Goal: Transaction & Acquisition: Purchase product/service

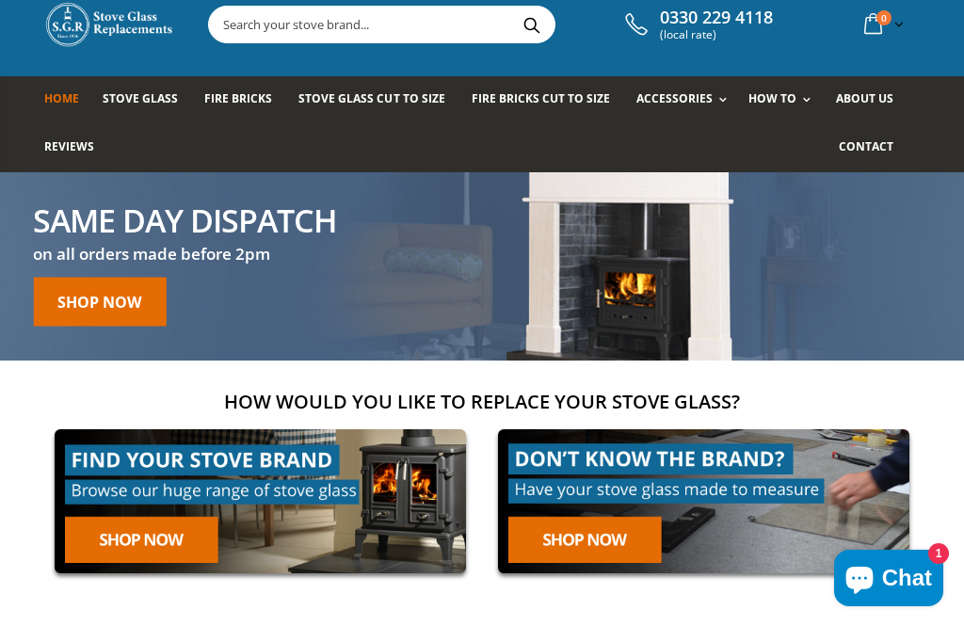
scroll to position [52, 0]
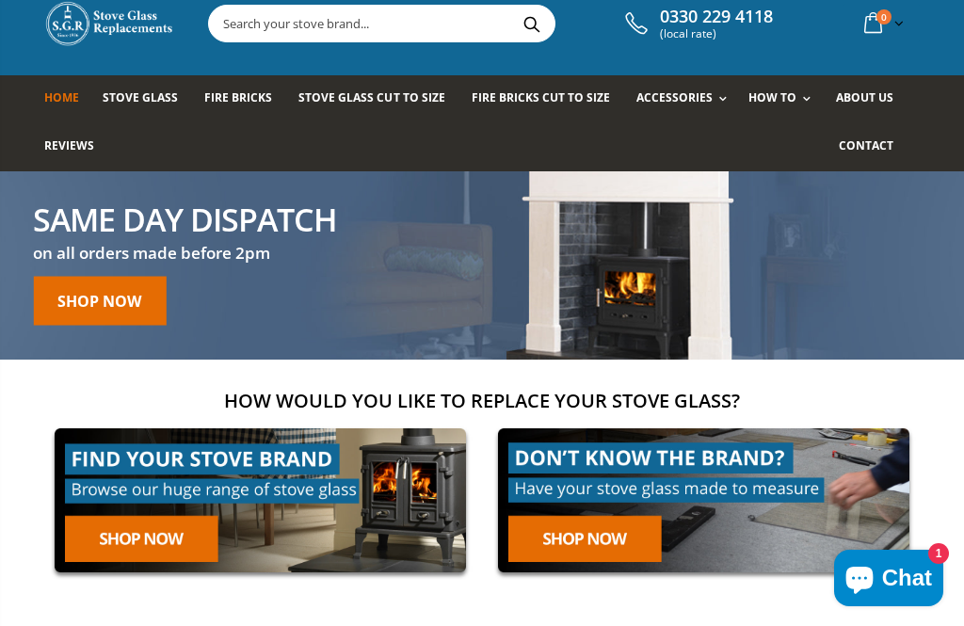
click at [346, 105] on span "Stove Glass Cut To Size" at bounding box center [371, 97] width 146 height 16
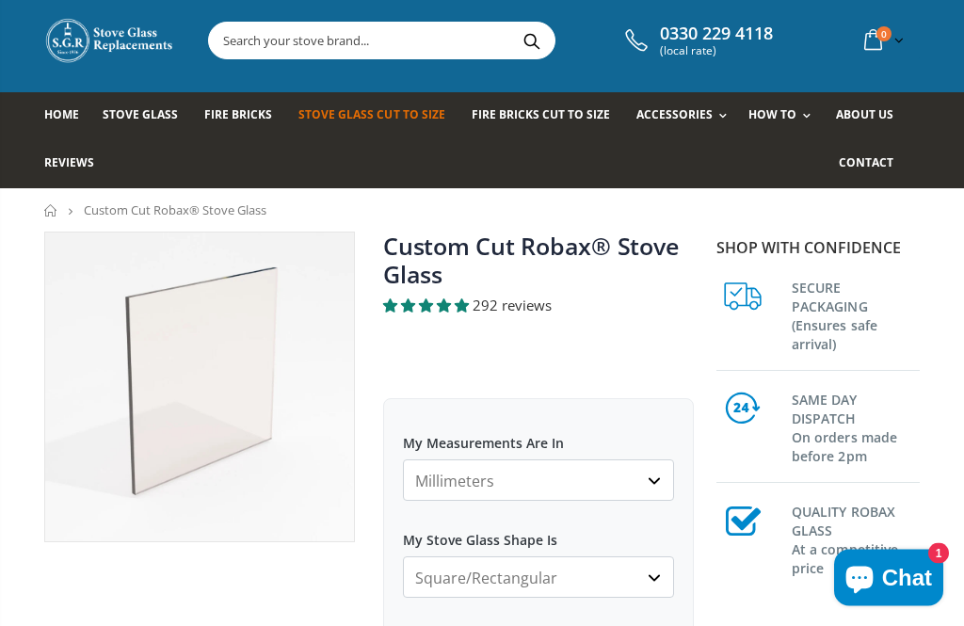
scroll to position [58, 0]
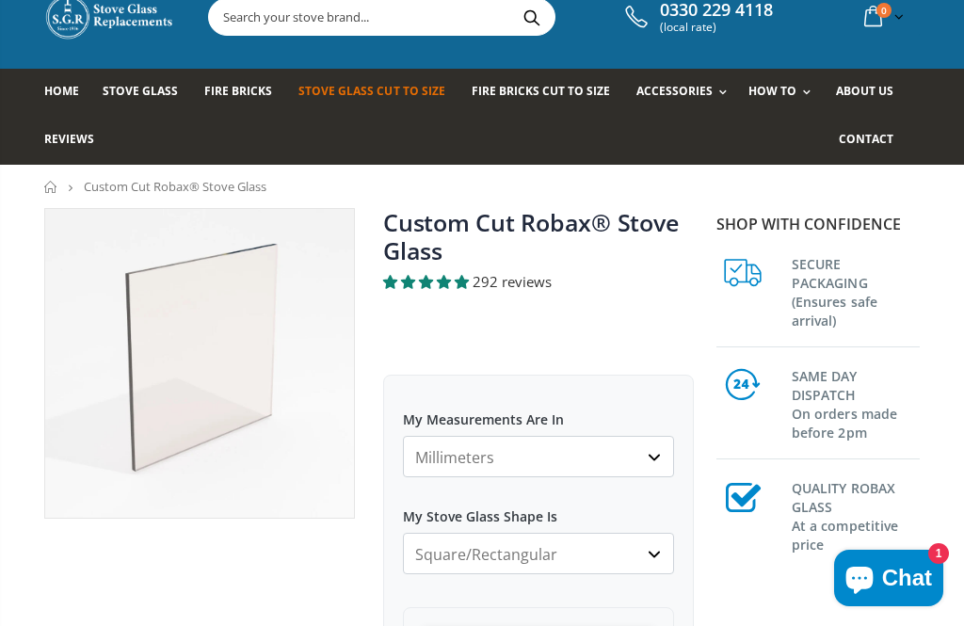
click at [656, 464] on select "Millimeters Centimeters Inches" at bounding box center [538, 456] width 271 height 41
select select "cm"
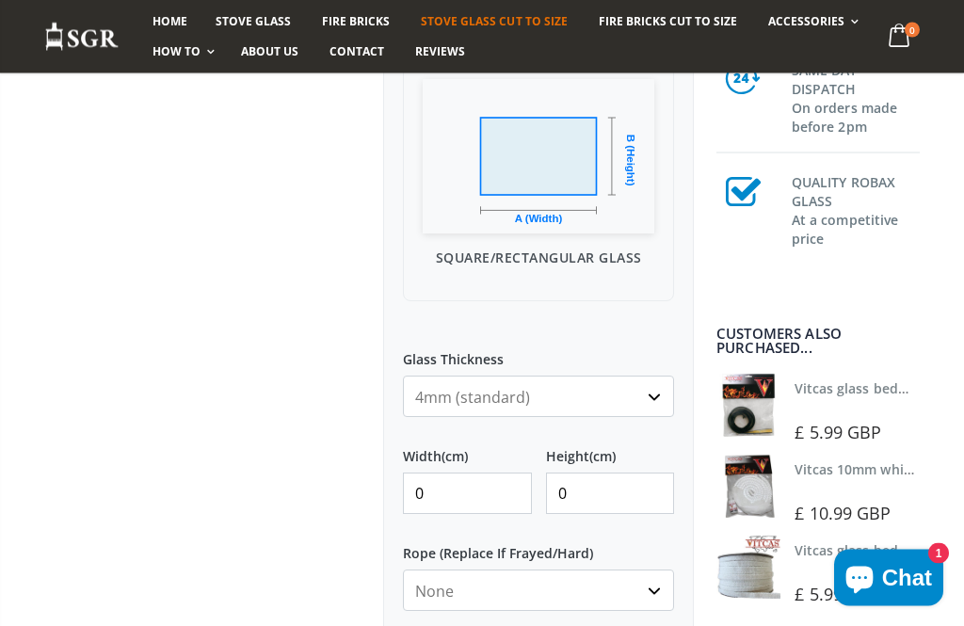
scroll to position [606, 0]
click at [447, 498] on input "0" at bounding box center [467, 493] width 129 height 41
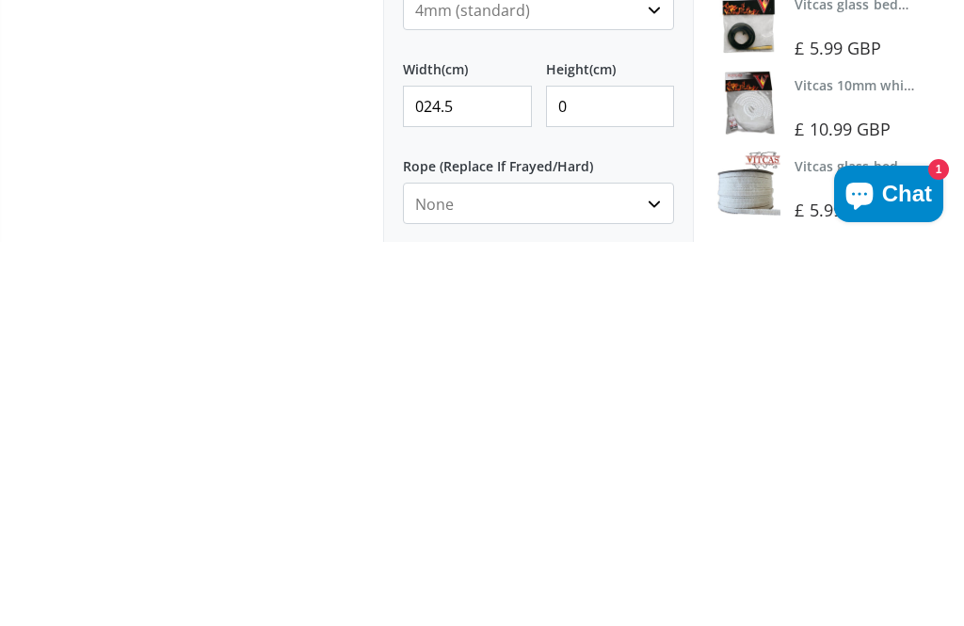
scroll to position [615, 0]
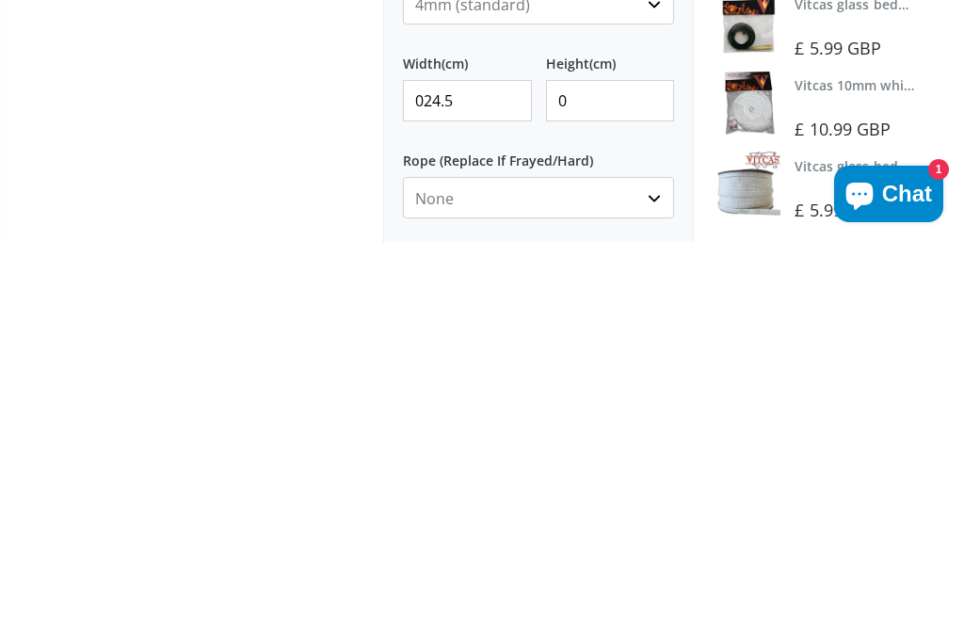
type input "024.5"
click at [563, 464] on input "0" at bounding box center [610, 484] width 129 height 41
click at [486, 464] on input "024.5" at bounding box center [467, 484] width 129 height 41
click at [564, 464] on input "0" at bounding box center [610, 484] width 129 height 41
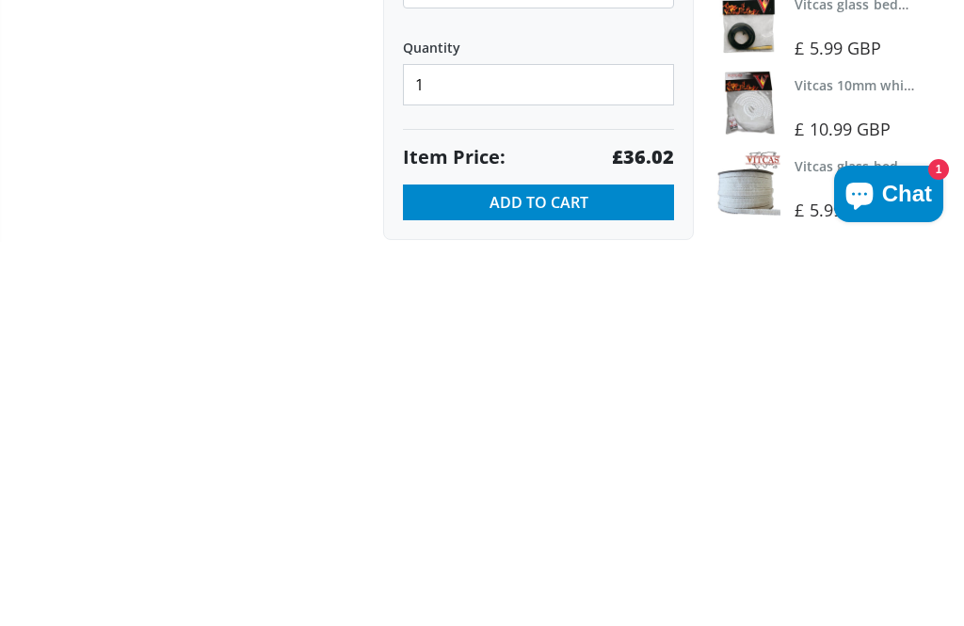
scroll to position [943, 0]
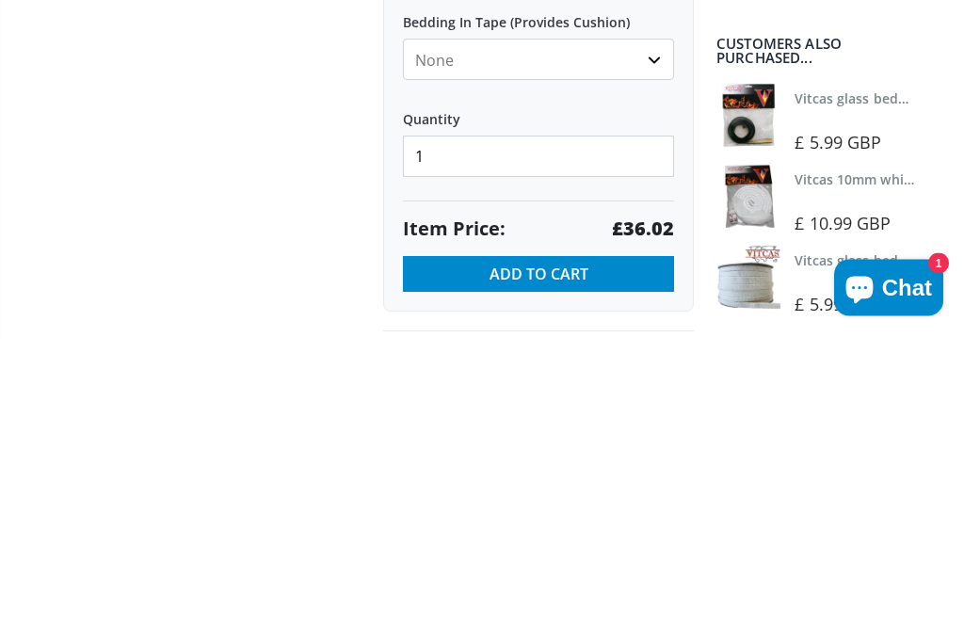
type input "024.5"
click at [443, 427] on input "1" at bounding box center [538, 447] width 271 height 41
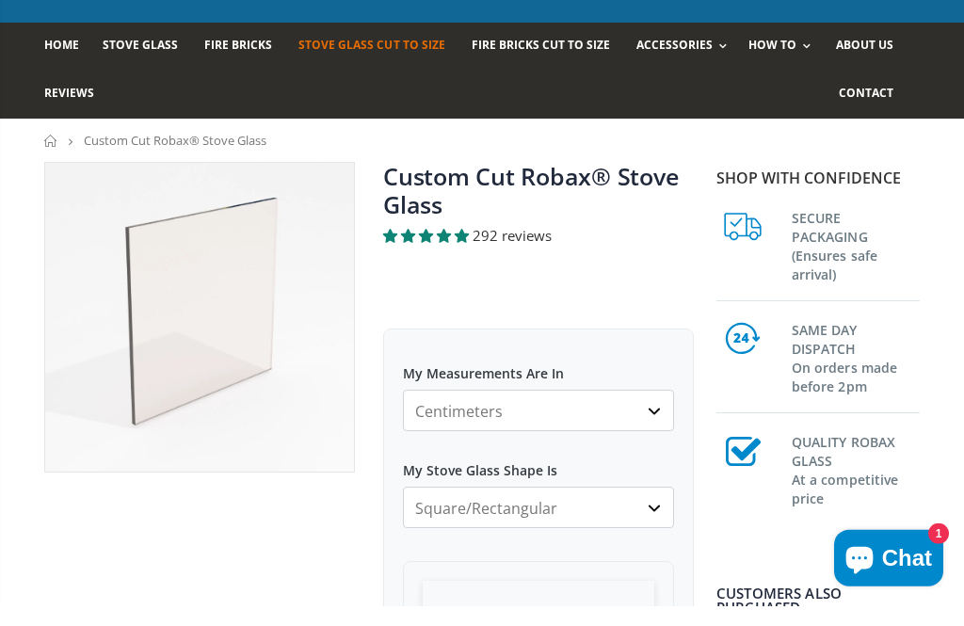
scroll to position [85, 0]
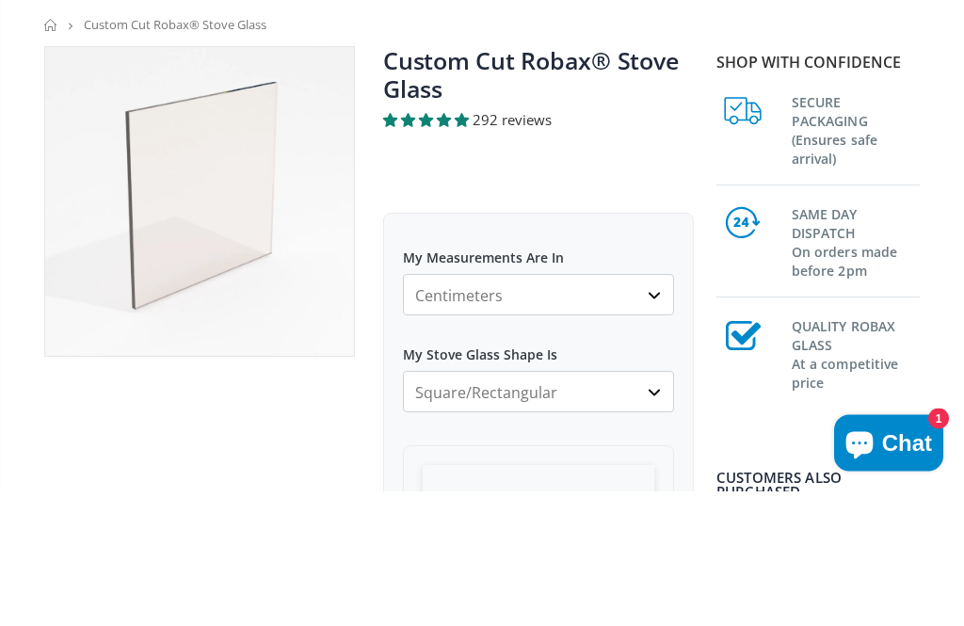
type input "2"
click at [842, 337] on h3 "SAME DAY DISPATCH On orders made before 2pm" at bounding box center [856, 376] width 128 height 79
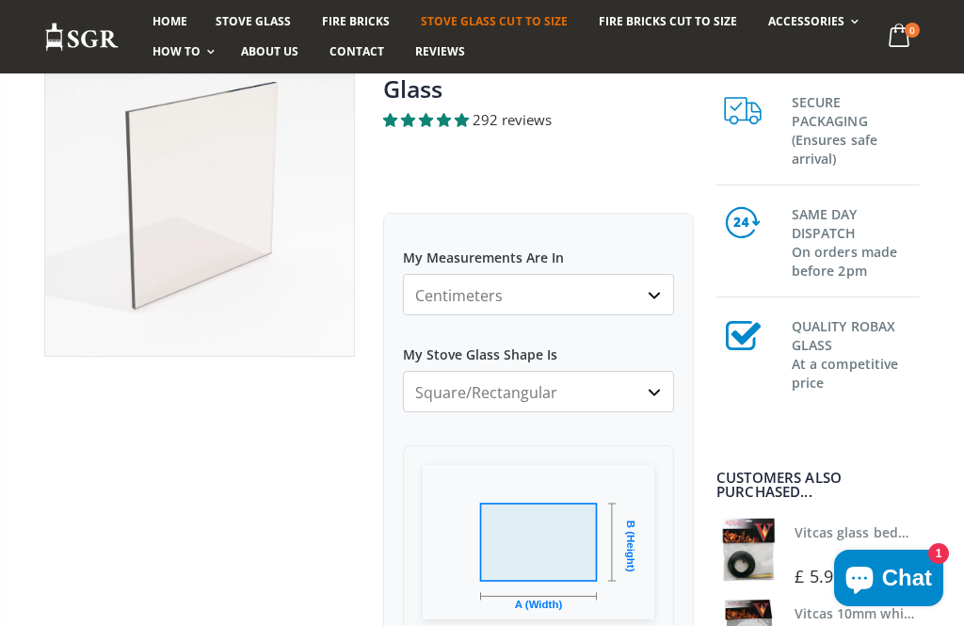
click at [849, 238] on h3 "SAME DAY DISPATCH On orders made before 2pm" at bounding box center [856, 240] width 128 height 79
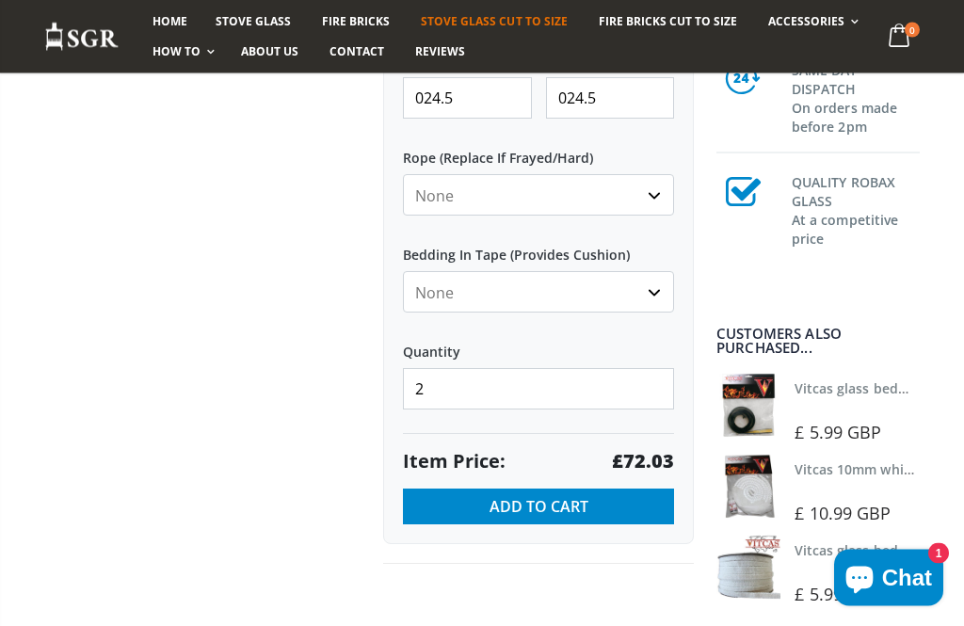
scroll to position [1002, 0]
click at [539, 505] on span "Add to Cart" at bounding box center [539, 506] width 99 height 21
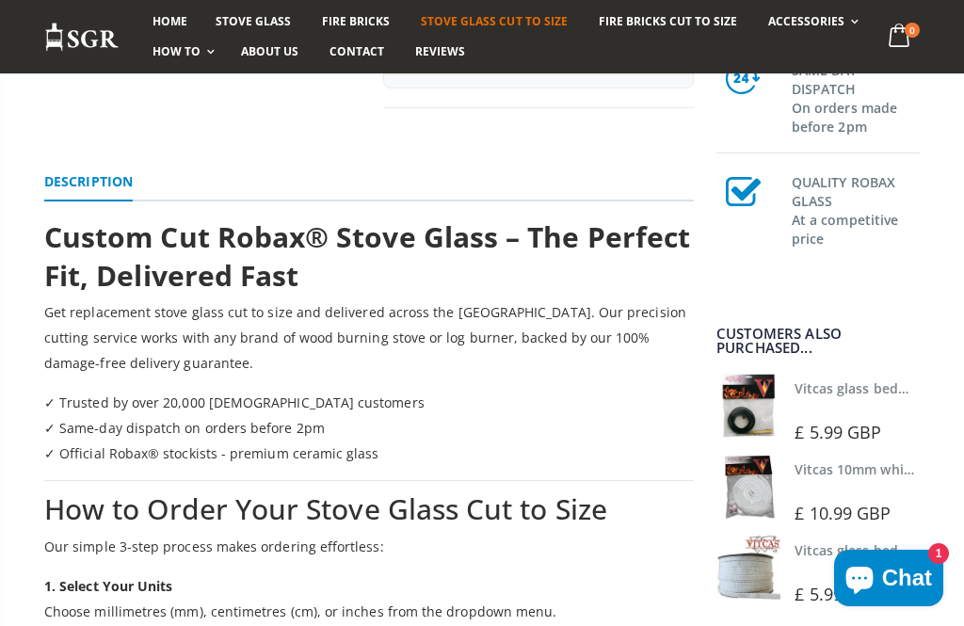
scroll to position [1518, 0]
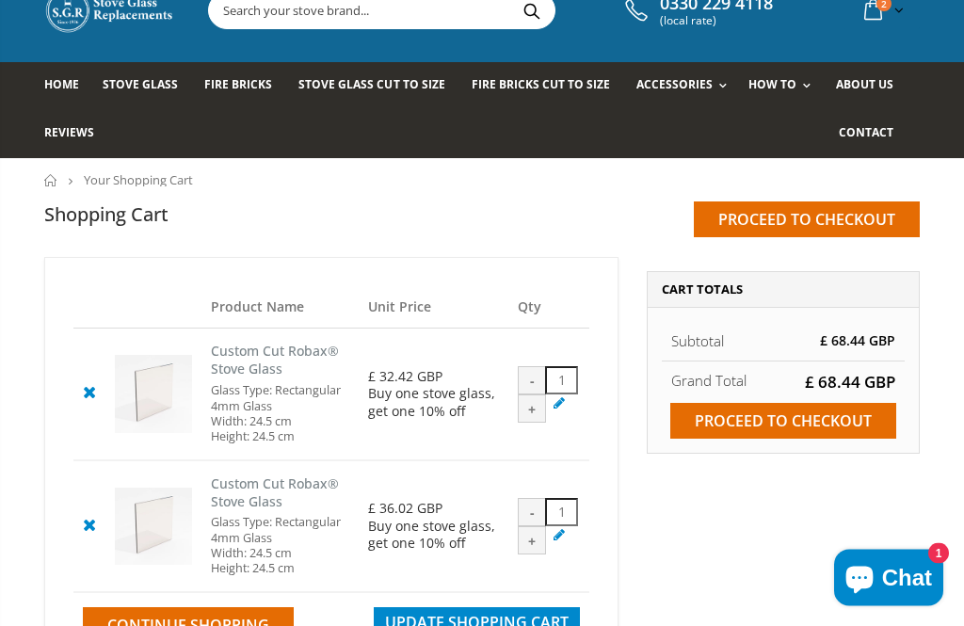
scroll to position [67, 0]
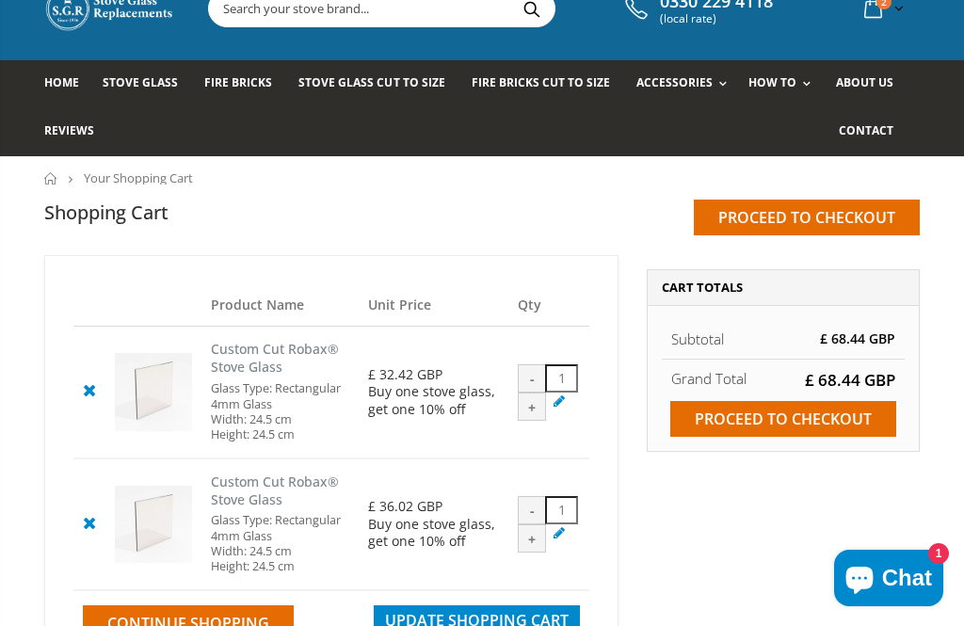
click at [791, 418] on input "Proceed to checkout" at bounding box center [783, 419] width 226 height 36
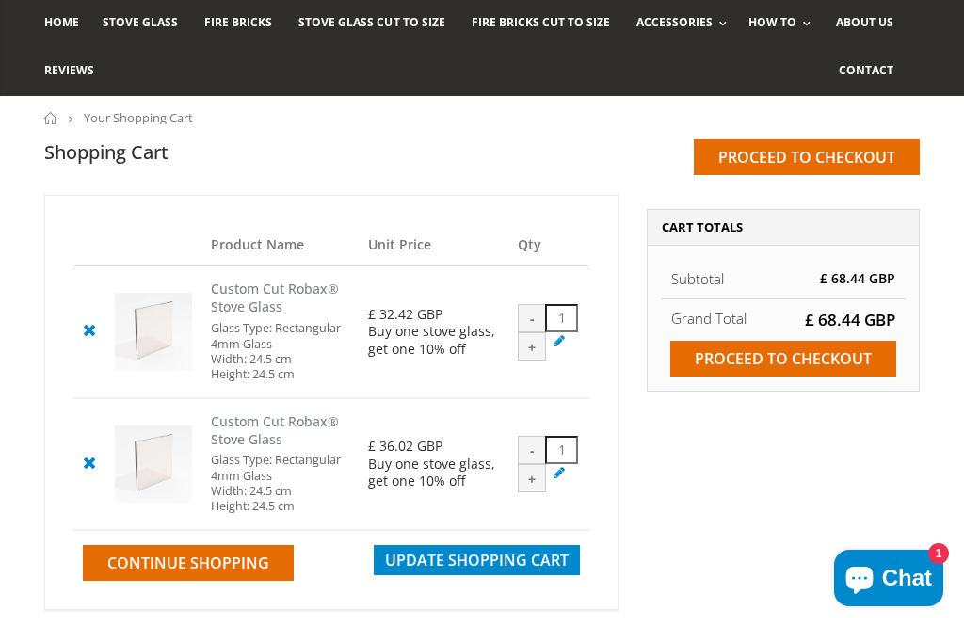
scroll to position [97, 0]
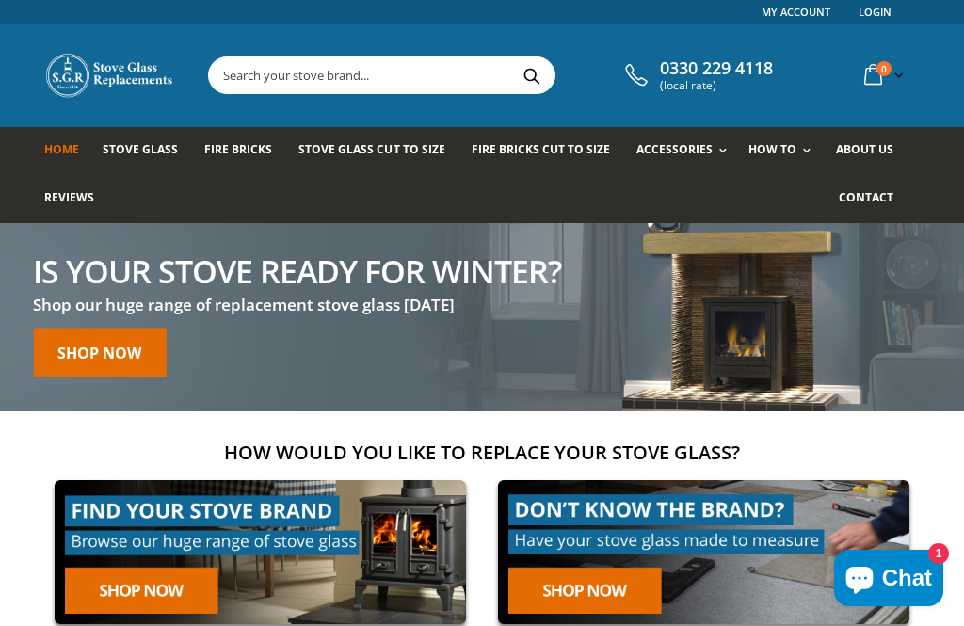
scroll to position [52, 0]
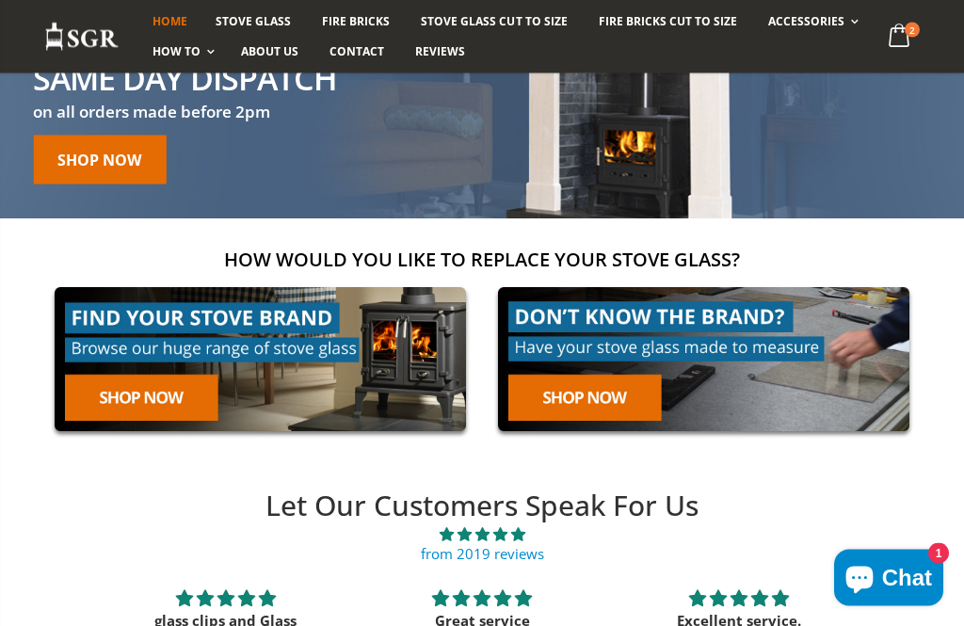
scroll to position [193, 0]
click at [140, 404] on link at bounding box center [260, 359] width 432 height 165
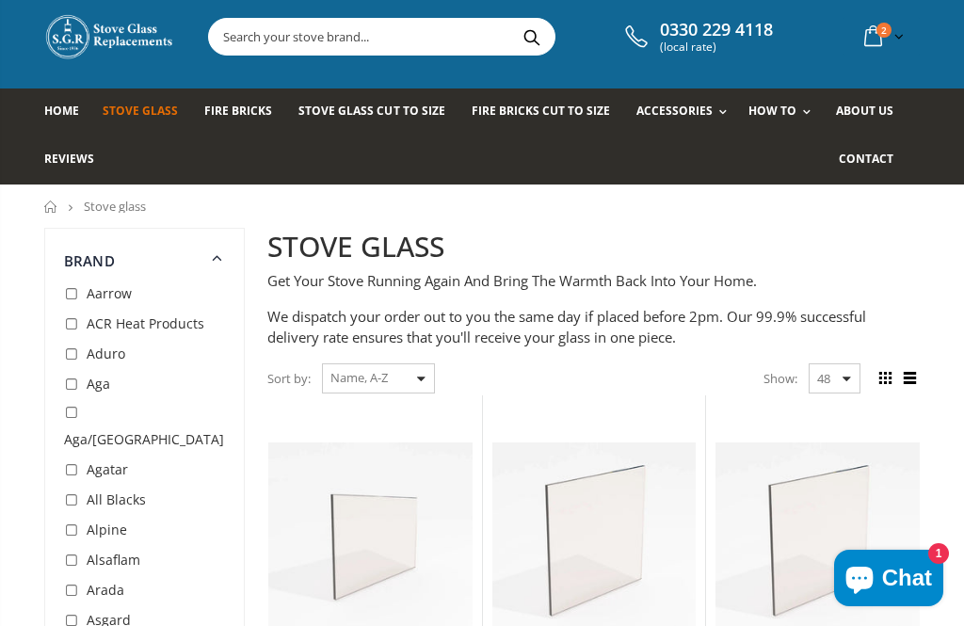
scroll to position [41, 0]
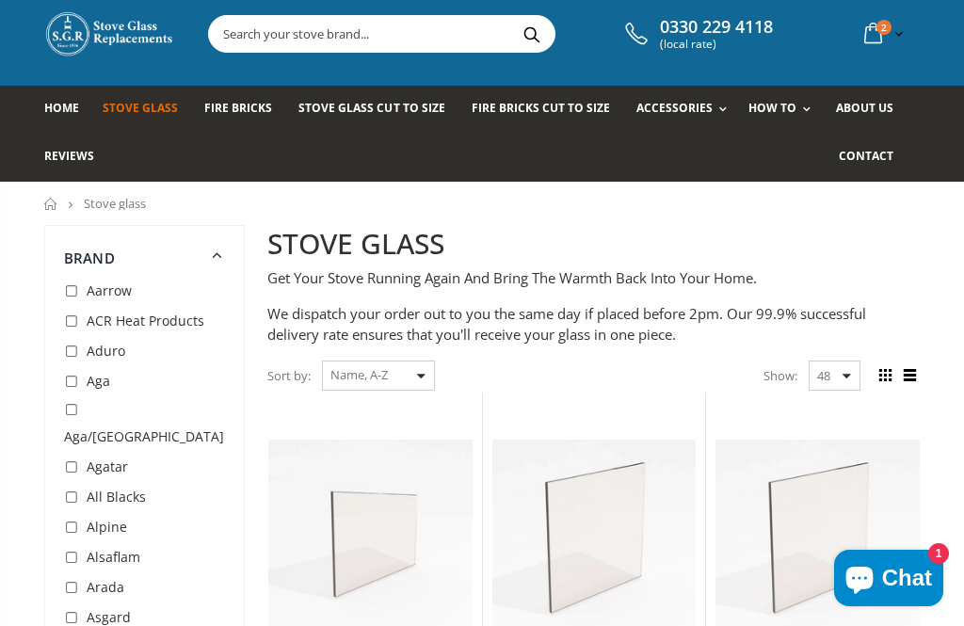
click at [418, 380] on select "Featured Best Selling Name, A-Z Name, Z-A Price, low to high Price, high to low…" at bounding box center [378, 376] width 113 height 30
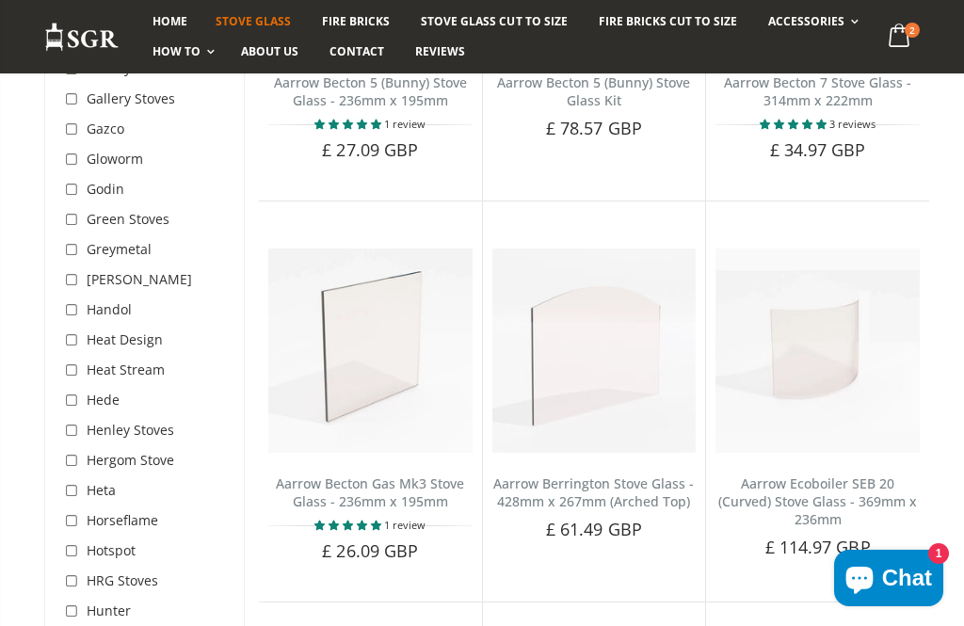
scroll to position [3132, 0]
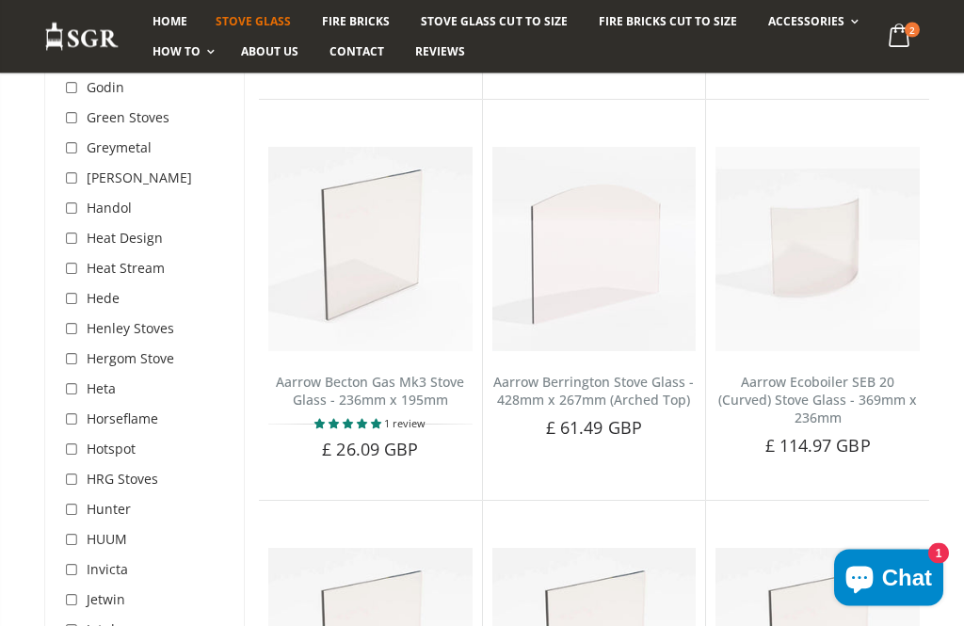
click at [72, 502] on input "checkbox" at bounding box center [73, 511] width 19 height 19
checkbox input "true"
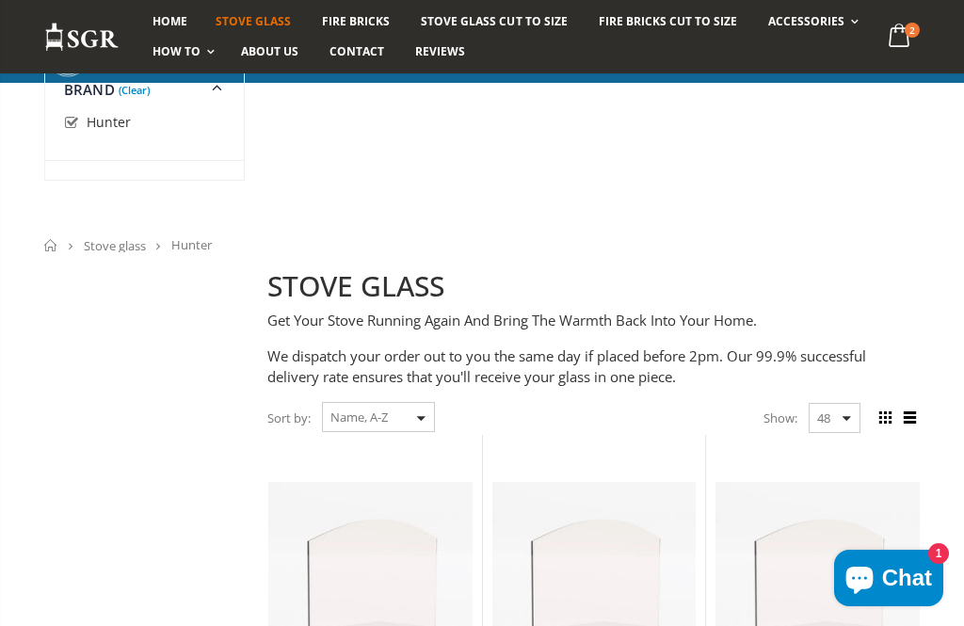
scroll to position [3193, 0]
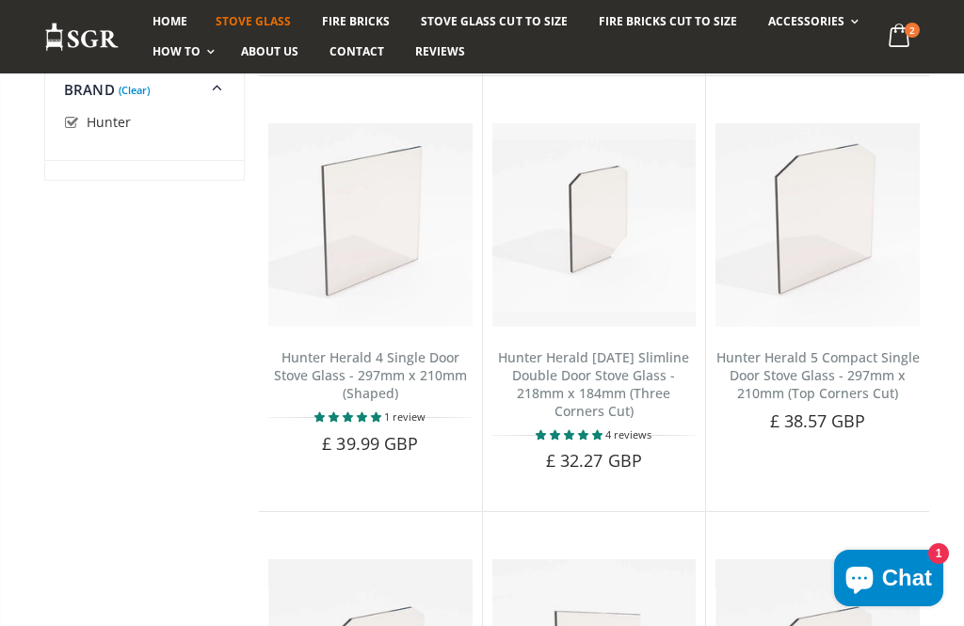
click at [491, 31] on link "Stove Glass Cut To Size" at bounding box center [494, 22] width 174 height 30
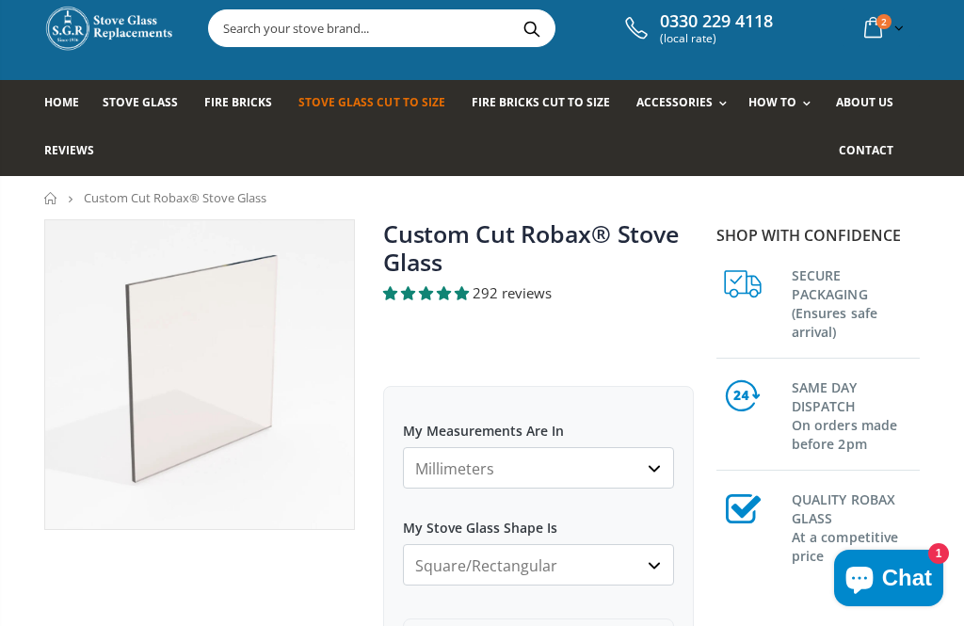
scroll to position [48, 0]
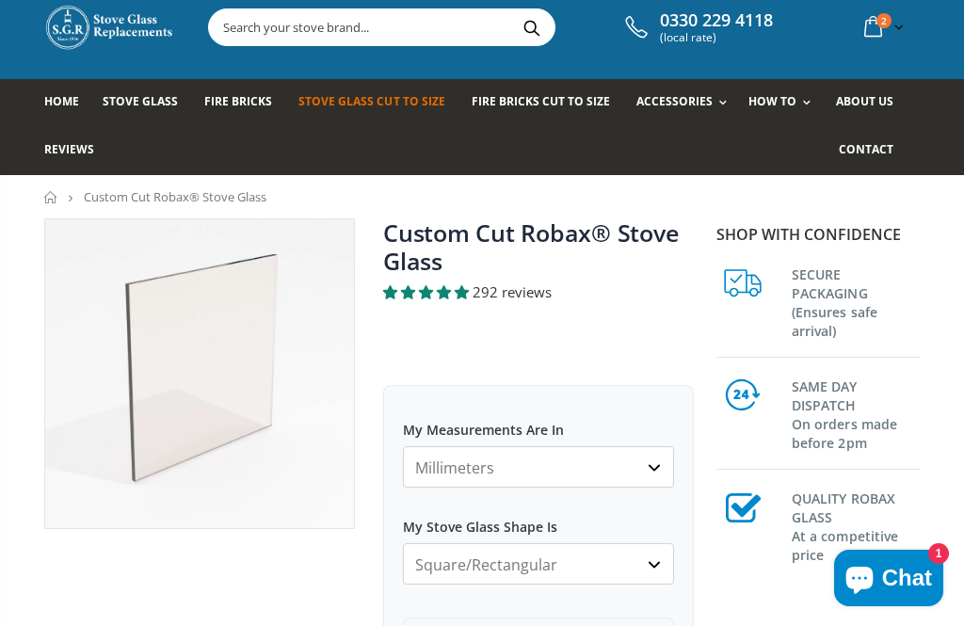
click at [649, 472] on select "Millimeters Centimeters Inches" at bounding box center [538, 466] width 271 height 41
click at [424, 470] on select "Millimeters Centimeters Inches" at bounding box center [538, 466] width 271 height 41
click at [655, 476] on select "Millimeters Centimeters Inches" at bounding box center [538, 466] width 271 height 41
click at [428, 467] on select "Millimeters Centimeters Inches" at bounding box center [538, 466] width 271 height 41
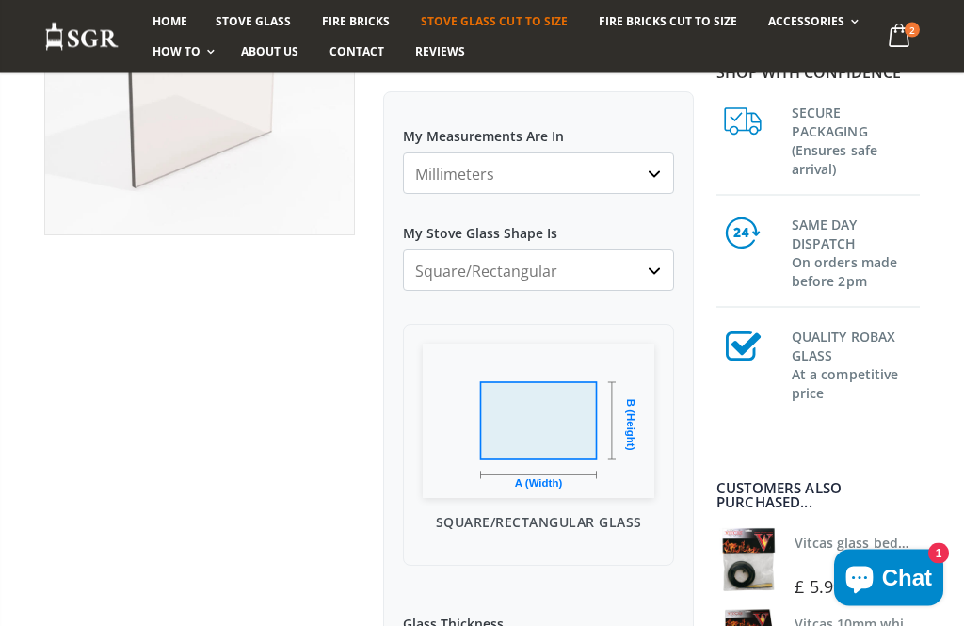
click at [652, 273] on select "Square/Rectangular Arched Half Arch Both Top Corners Cut Single Corner Cut Slop…" at bounding box center [538, 270] width 271 height 41
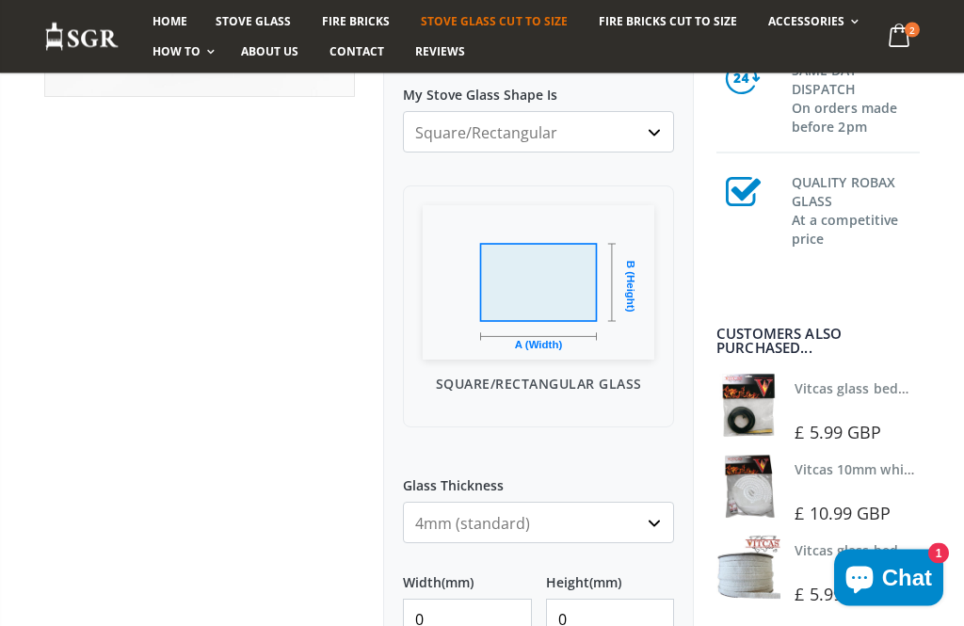
scroll to position [482, 0]
click at [424, 522] on select "4mm (standard) 5mm (gas fires with baffled flue) 3mm (For Use In Stoves With Th…" at bounding box center [538, 520] width 271 height 41
click at [449, 603] on input "0" at bounding box center [467, 617] width 129 height 41
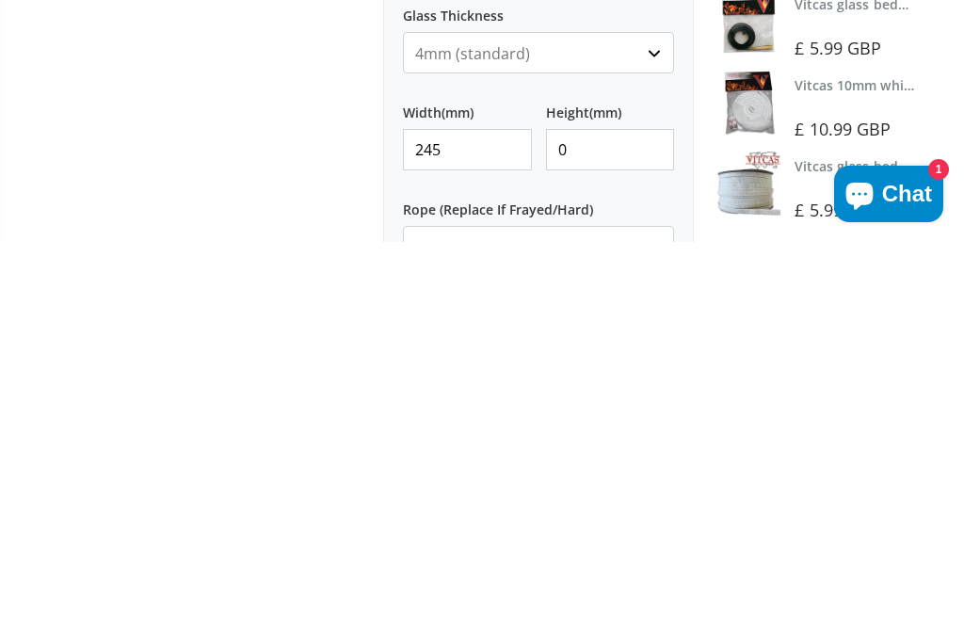
type input "245"
click at [584, 513] on input "0" at bounding box center [610, 533] width 129 height 41
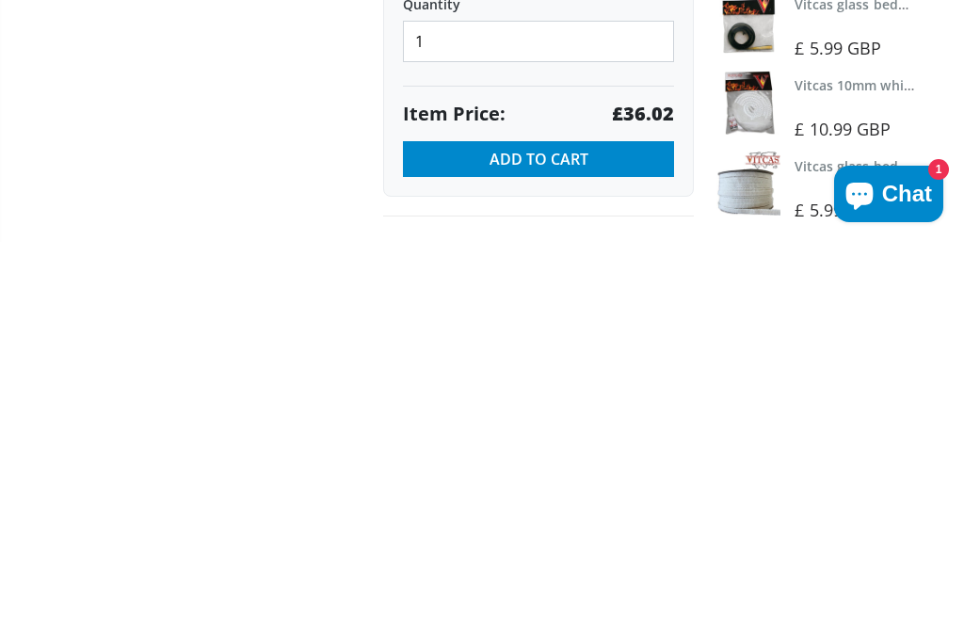
scroll to position [967, 0]
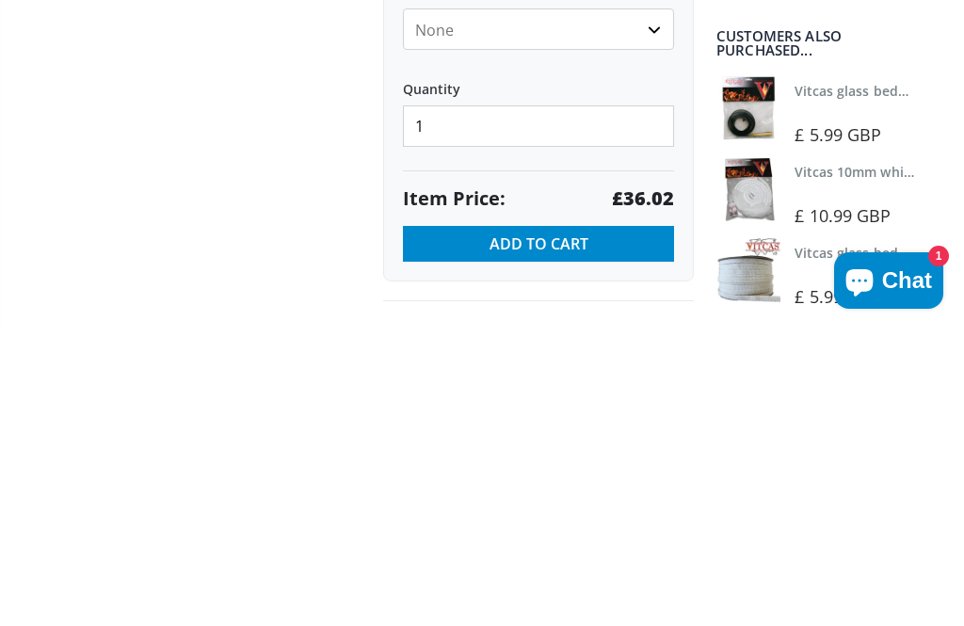
type input "245"
click at [451, 149] on div "My Measurements Are In Millimeters Centimeters Inches For inches, please enter …" at bounding box center [538, 22] width 311 height 1113
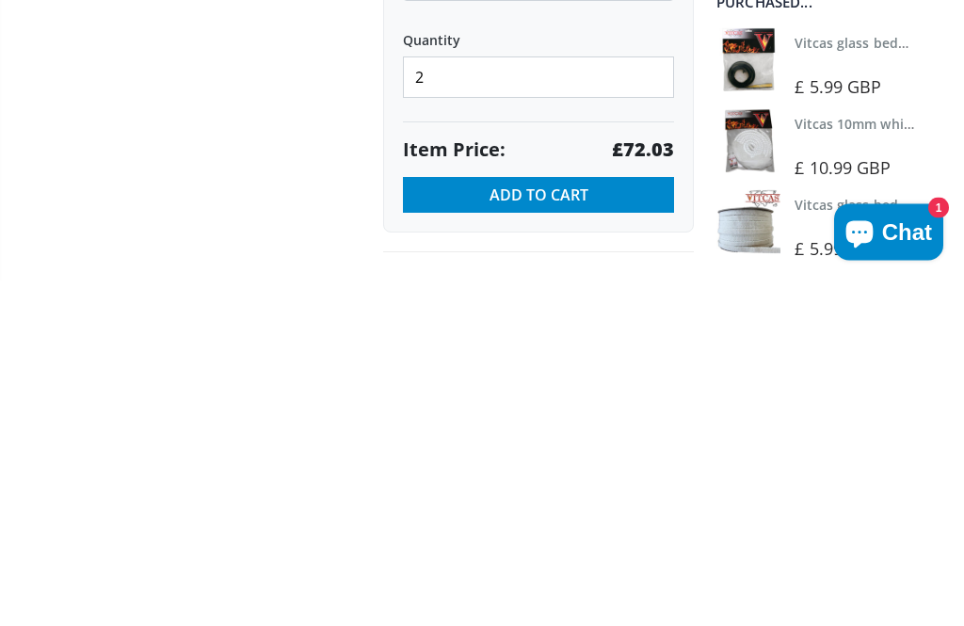
type input "2"
click at [537, 531] on span "Add to Cart" at bounding box center [539, 541] width 99 height 21
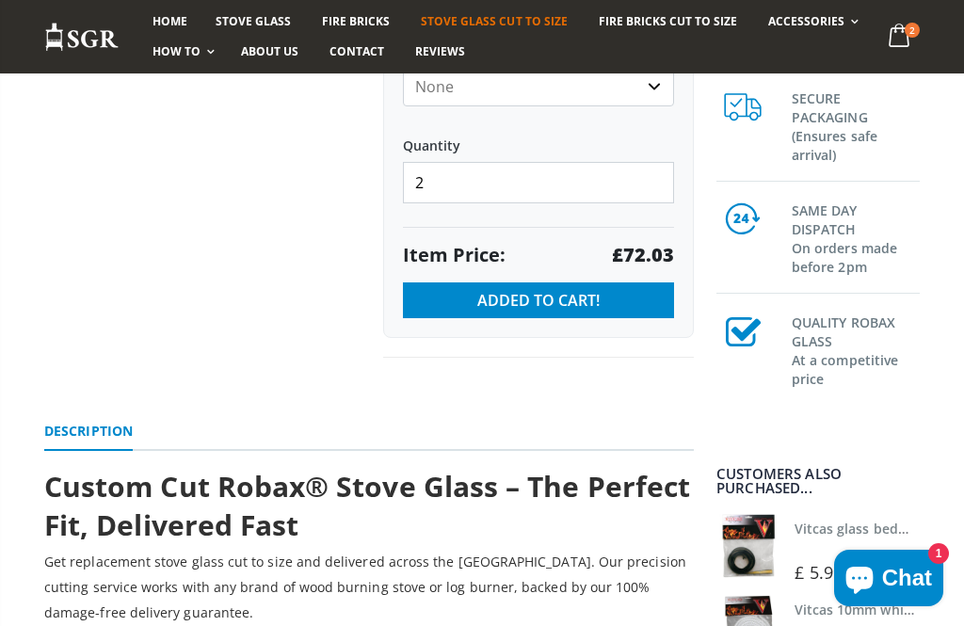
scroll to position [1207, 0]
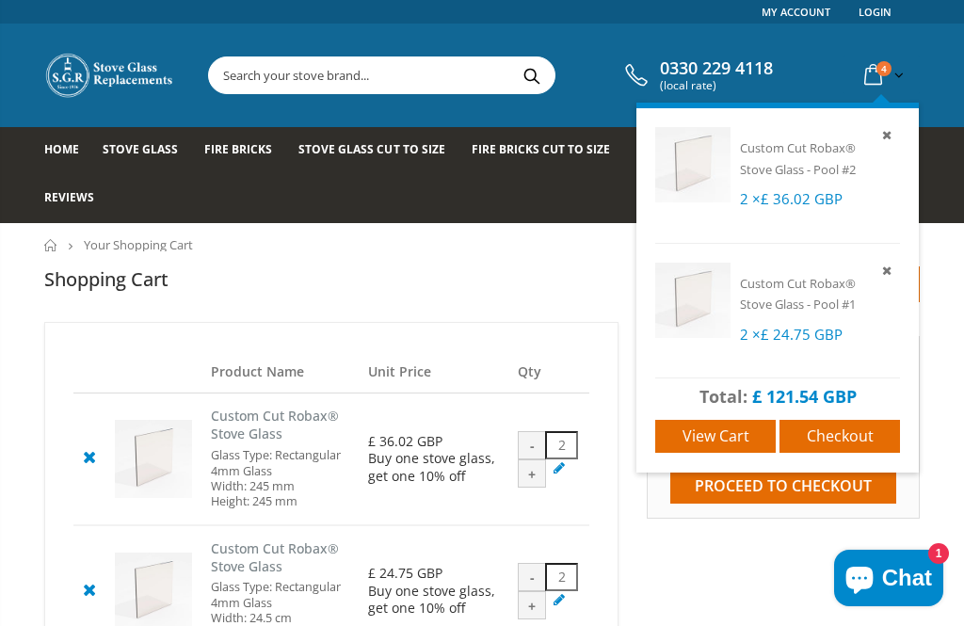
click at [696, 433] on span "View cart" at bounding box center [716, 436] width 67 height 21
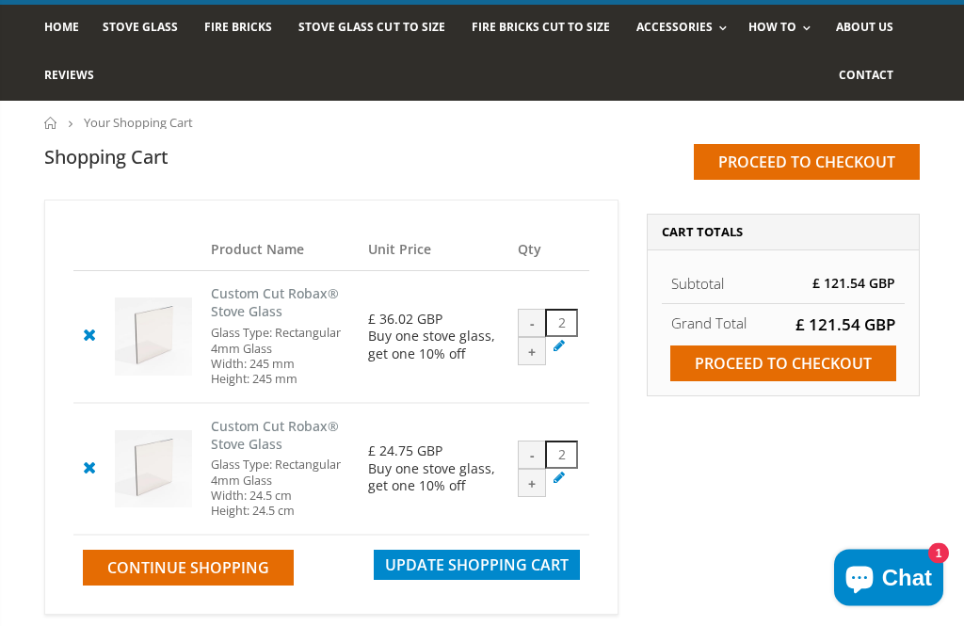
scroll to position [122, 0]
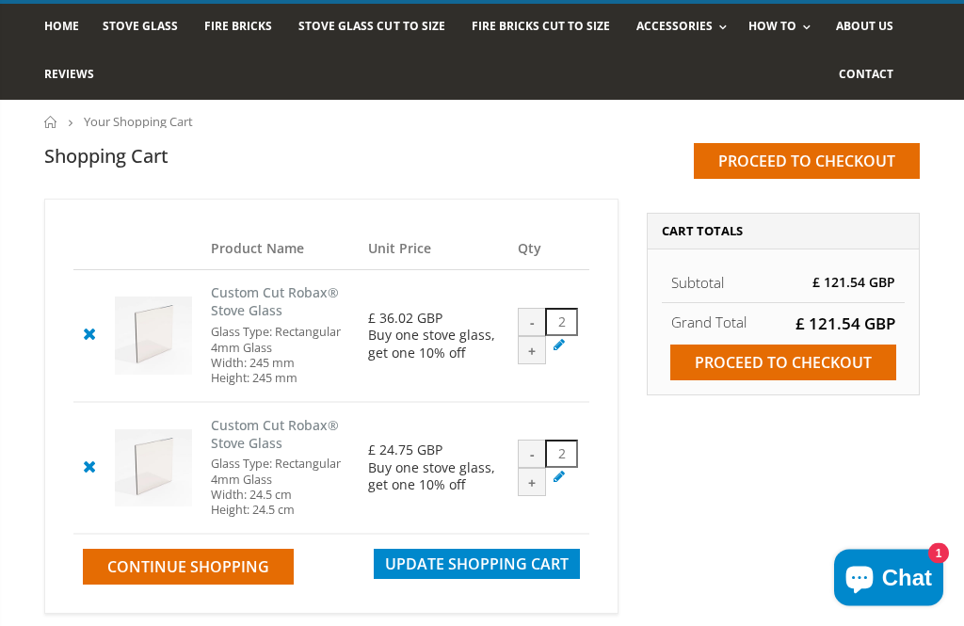
click at [535, 497] on div "+" at bounding box center [532, 483] width 28 height 28
click at [537, 496] on div "+" at bounding box center [532, 482] width 28 height 28
click at [539, 468] on div "-" at bounding box center [532, 454] width 28 height 28
click at [535, 468] on div "-" at bounding box center [532, 454] width 28 height 28
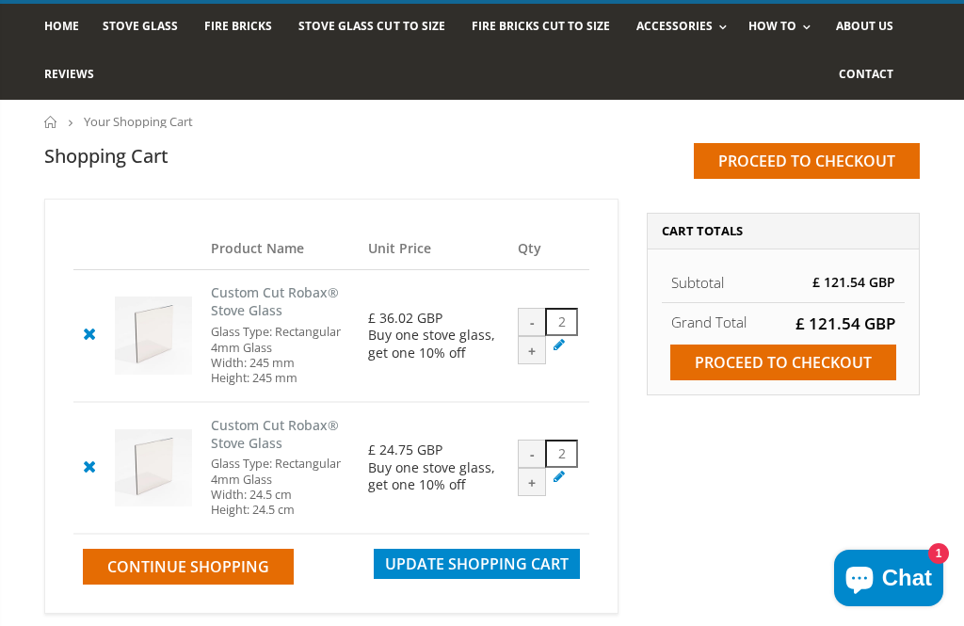
click at [533, 468] on div "-" at bounding box center [532, 454] width 28 height 28
type input "1"
click at [538, 468] on div "-" at bounding box center [532, 454] width 28 height 28
click at [530, 468] on div "-" at bounding box center [532, 454] width 28 height 28
click at [565, 485] on icon at bounding box center [559, 476] width 19 height 18
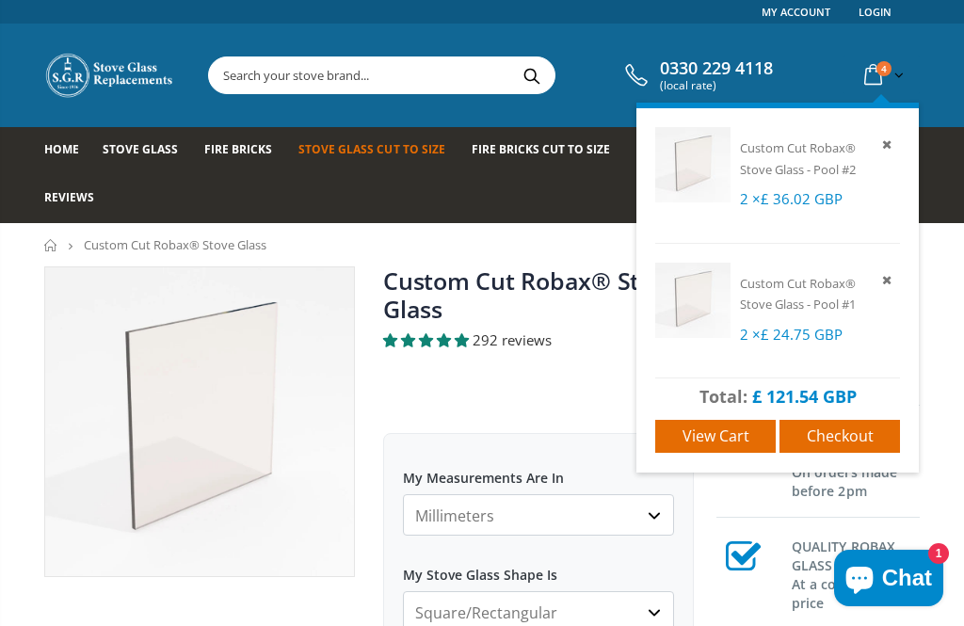
click at [708, 427] on span "View cart" at bounding box center [716, 436] width 67 height 21
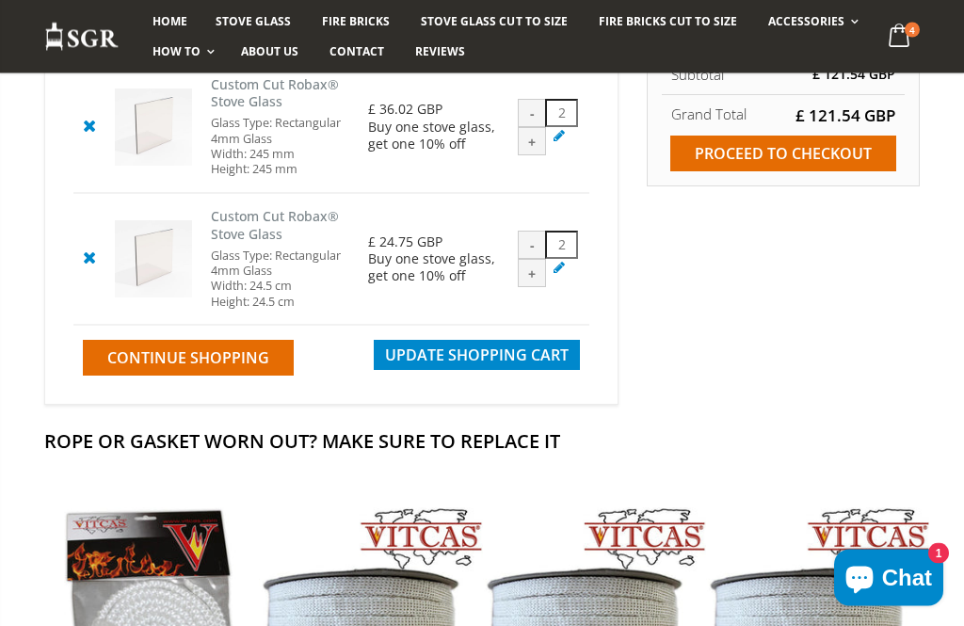
scroll to position [332, 0]
click at [474, 365] on span "Update Shopping Cart" at bounding box center [477, 355] width 184 height 21
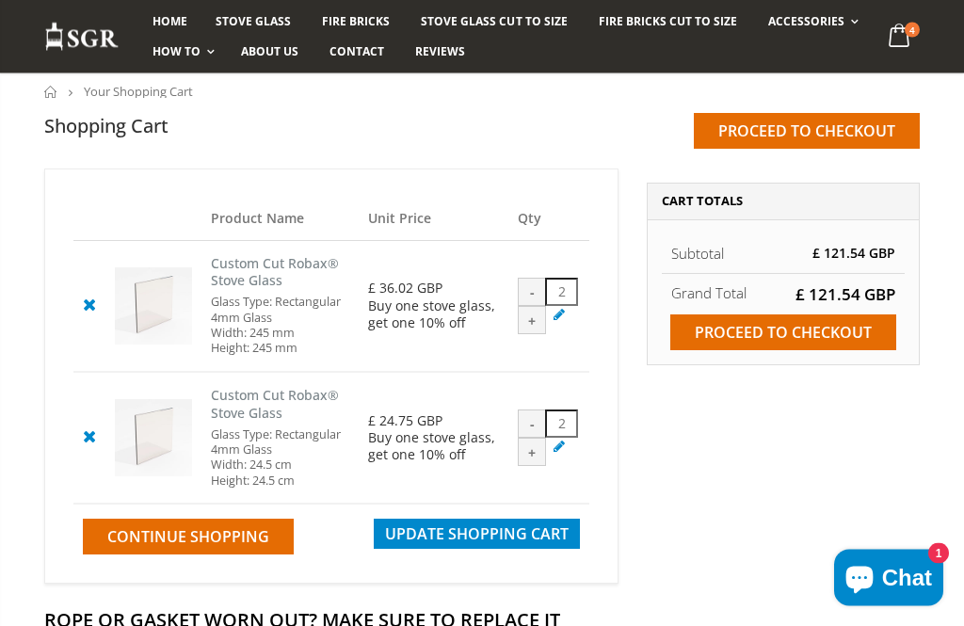
scroll to position [154, 0]
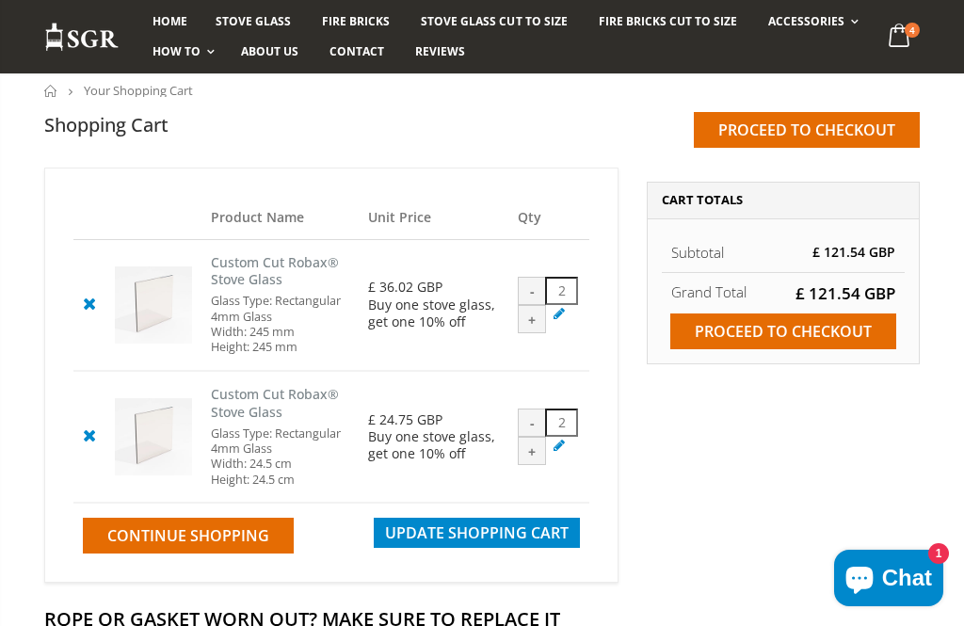
click at [98, 446] on icon at bounding box center [89, 435] width 24 height 23
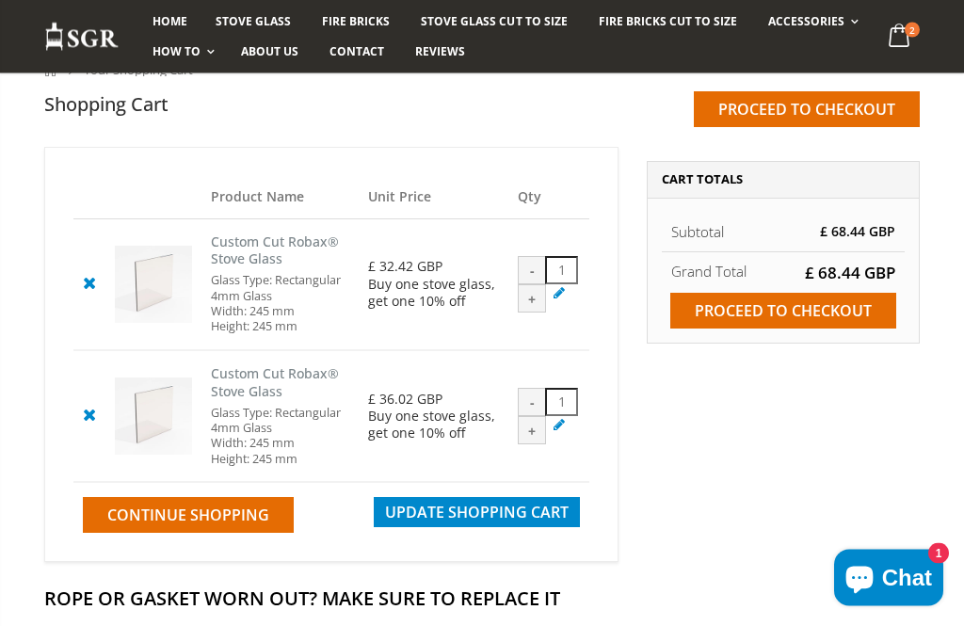
scroll to position [176, 0]
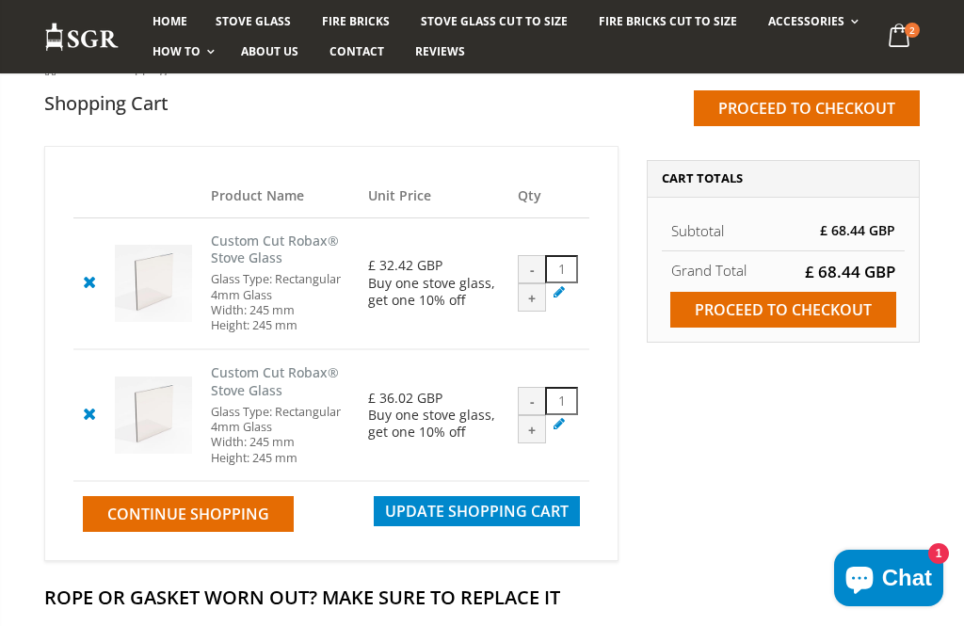
click at [98, 425] on icon at bounding box center [89, 413] width 24 height 23
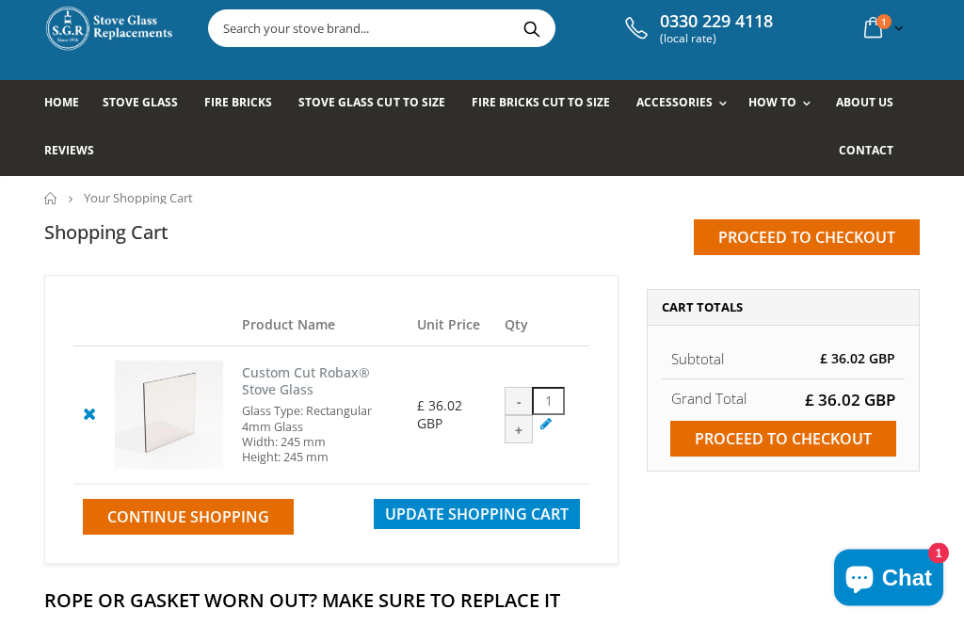
scroll to position [59, 0]
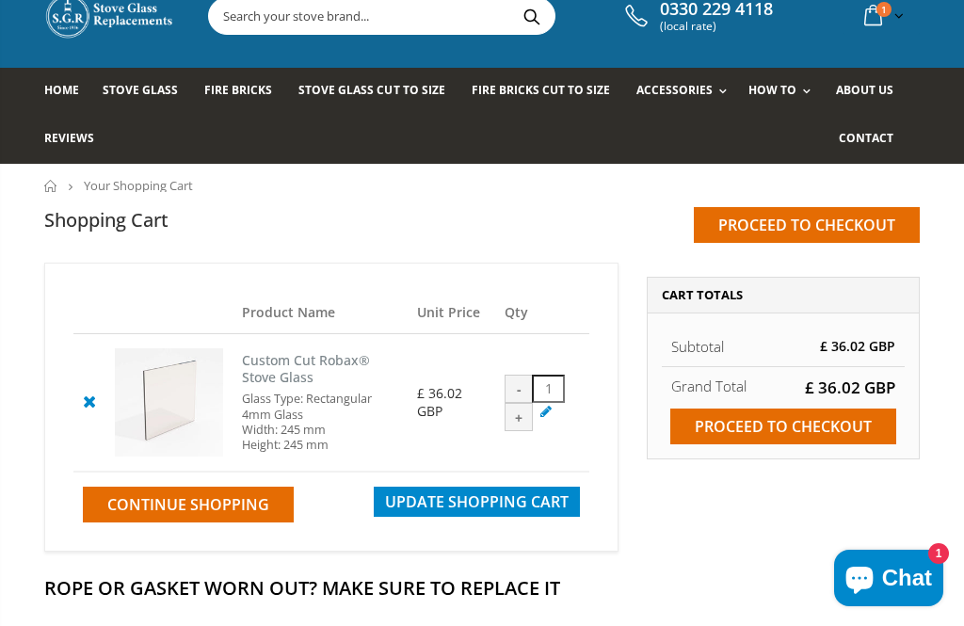
click at [561, 403] on input "1" at bounding box center [548, 389] width 33 height 28
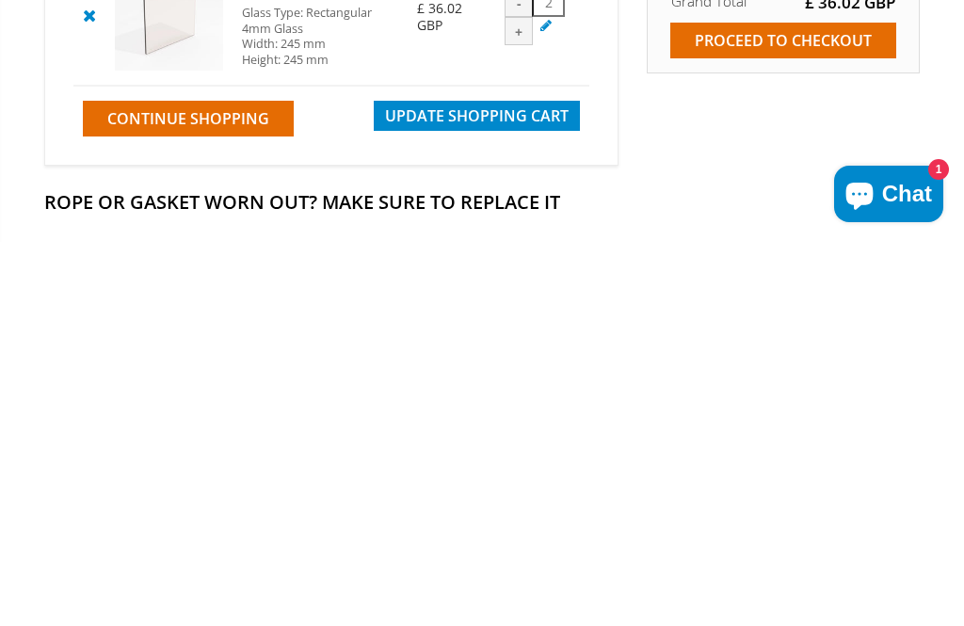
scroll to position [61, 0]
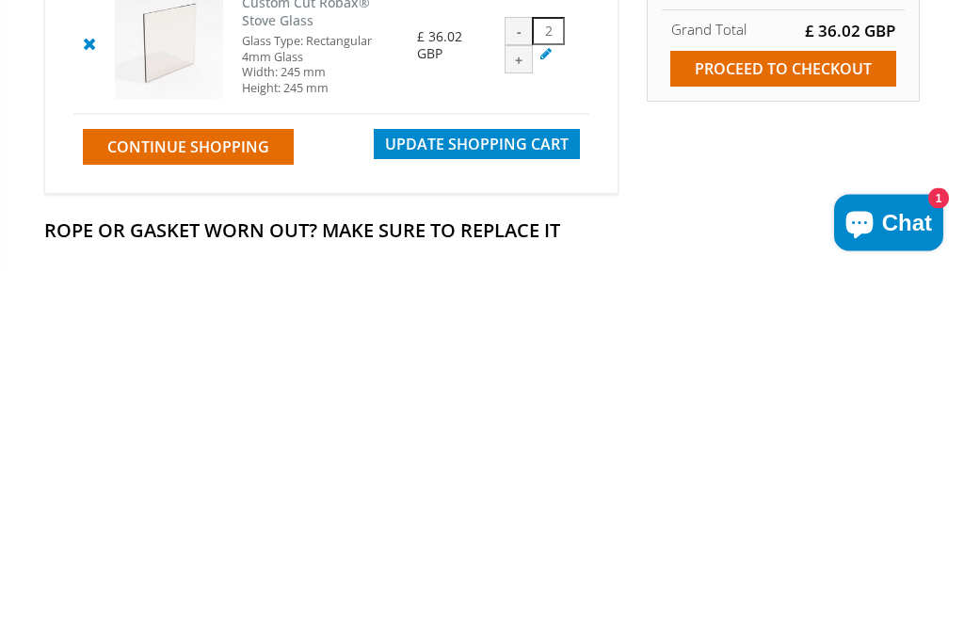
type input "2"
click at [467, 490] on span "Update Shopping Cart" at bounding box center [477, 500] width 184 height 21
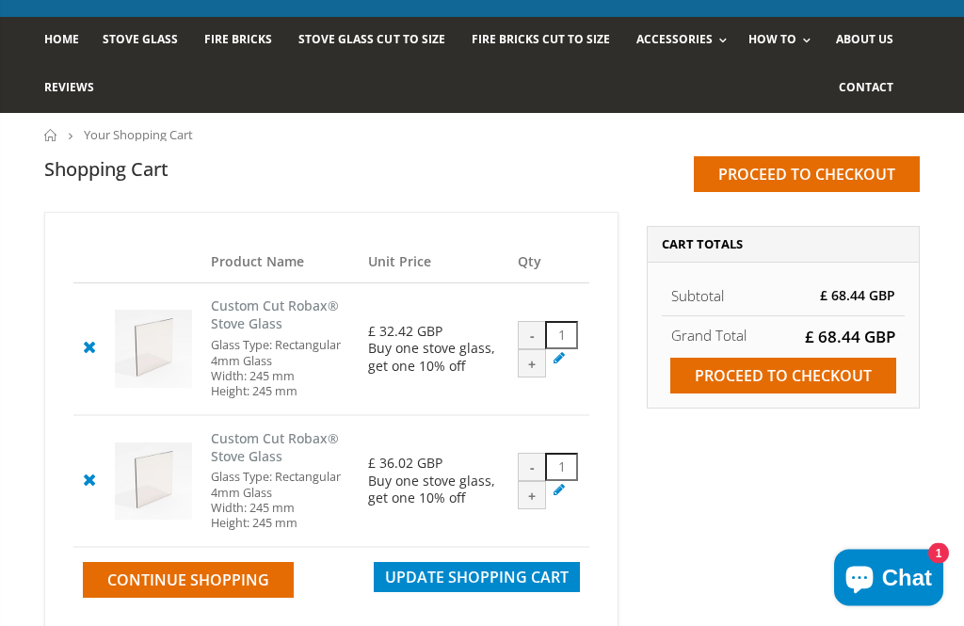
scroll to position [110, 0]
click at [784, 378] on input "Proceed to checkout" at bounding box center [783, 376] width 226 height 36
